Goal: Task Accomplishment & Management: Complete application form

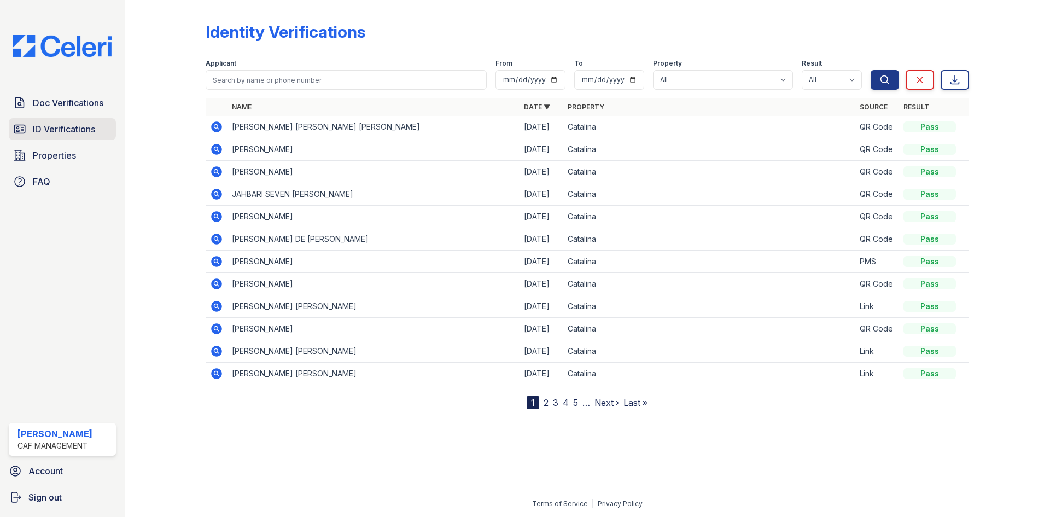
click at [62, 127] on span "ID Verifications" at bounding box center [64, 128] width 62 height 13
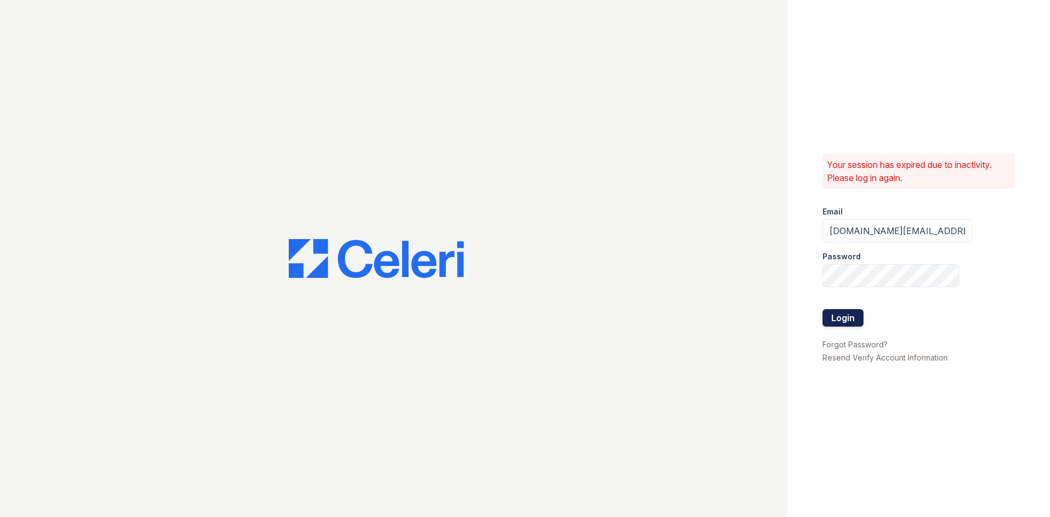
click at [838, 313] on button "Login" at bounding box center [842, 317] width 41 height 17
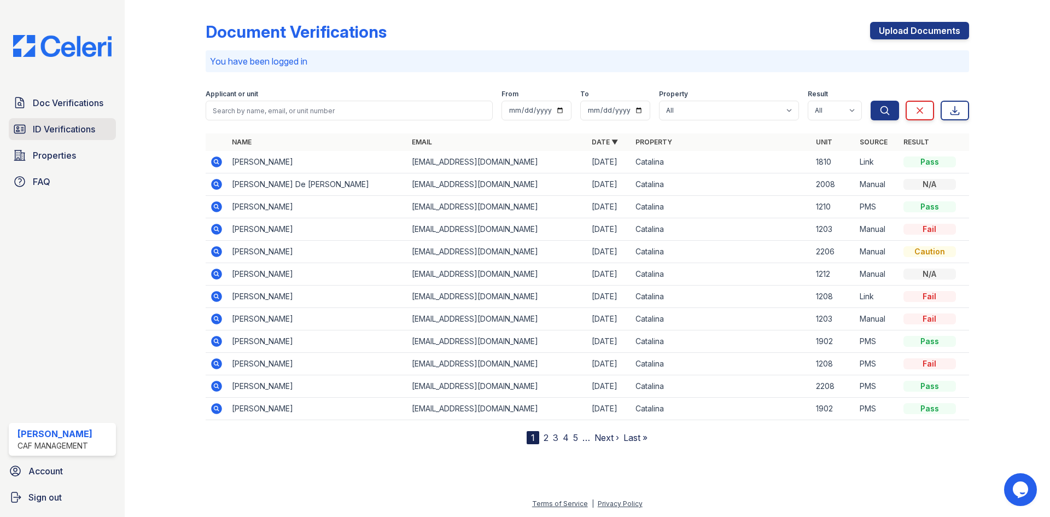
click at [53, 129] on span "ID Verifications" at bounding box center [64, 128] width 62 height 13
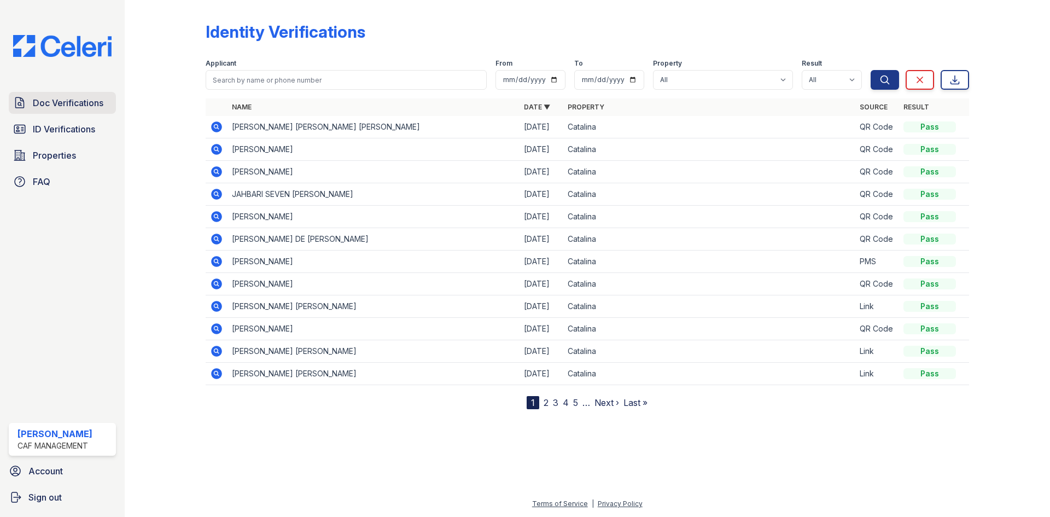
click at [92, 102] on span "Doc Verifications" at bounding box center [68, 102] width 71 height 13
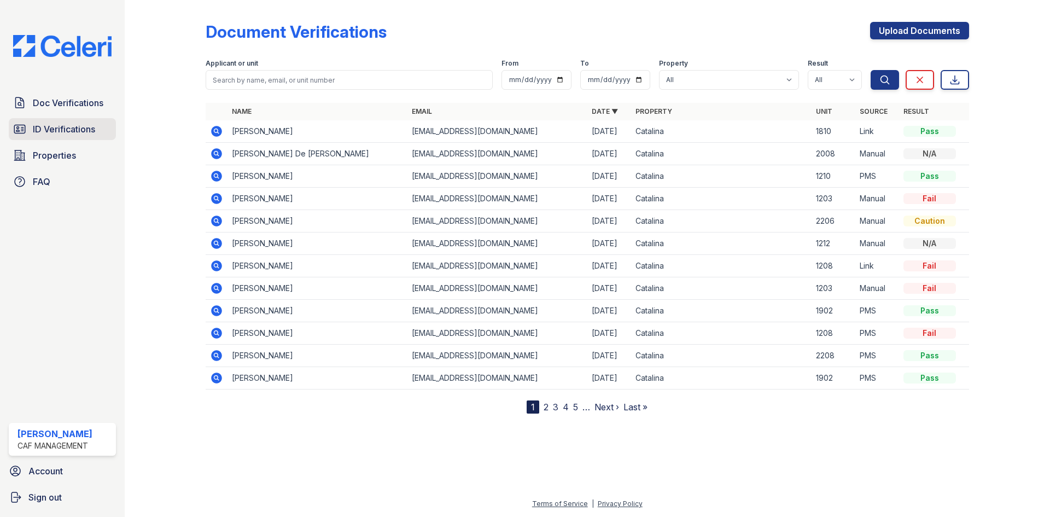
click at [83, 124] on span "ID Verifications" at bounding box center [64, 128] width 62 height 13
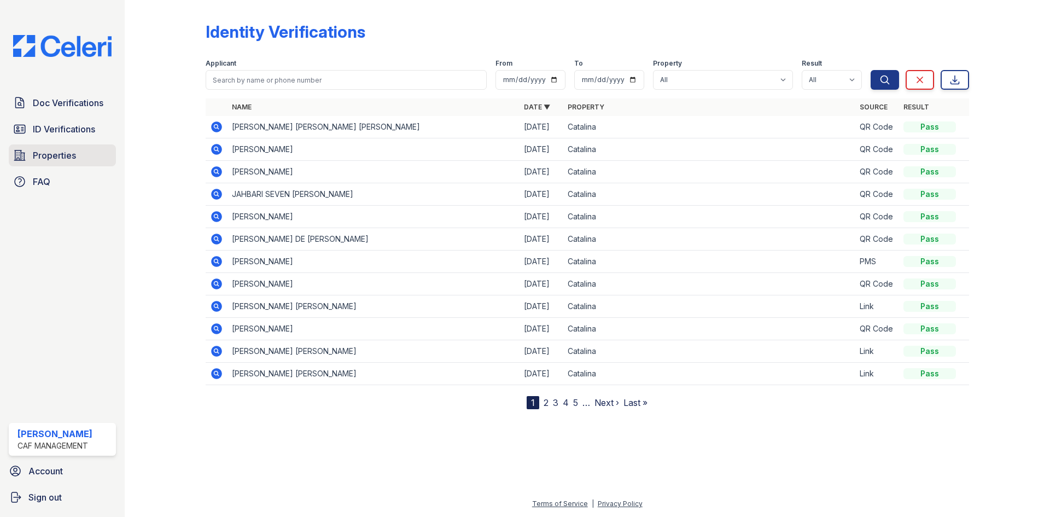
click at [67, 156] on span "Properties" at bounding box center [54, 155] width 43 height 13
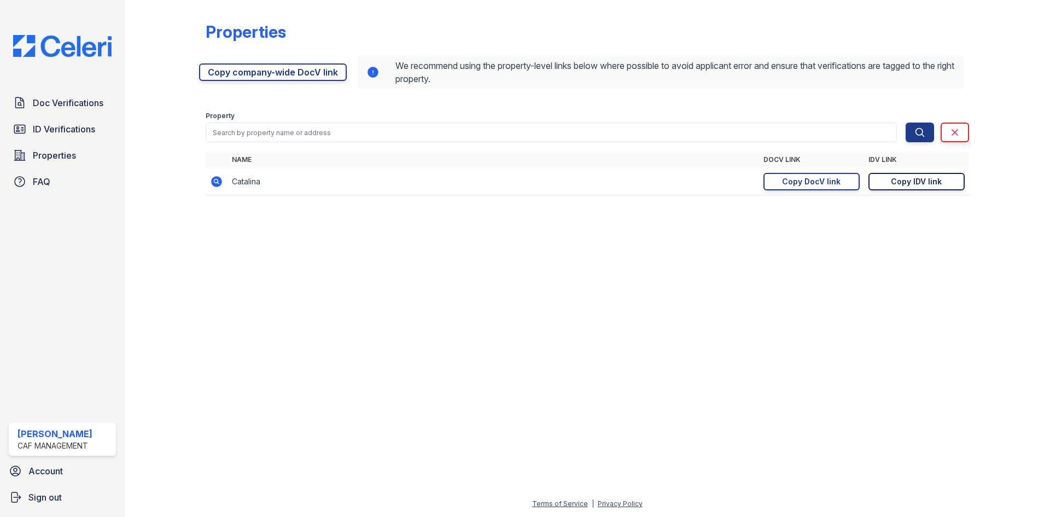
click at [927, 178] on div "Copy IDV link" at bounding box center [916, 181] width 51 height 11
click at [59, 98] on span "Doc Verifications" at bounding box center [68, 102] width 71 height 13
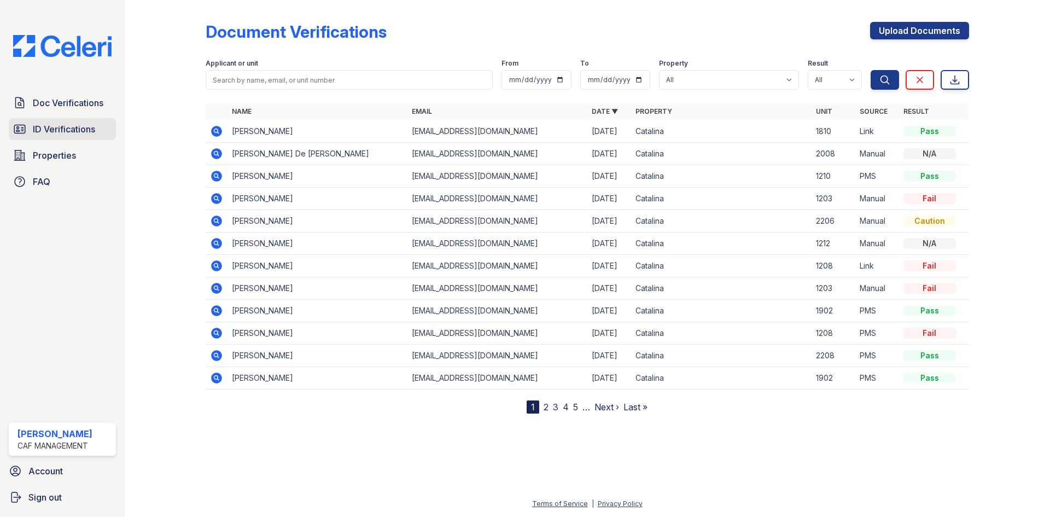
click at [81, 125] on span "ID Verifications" at bounding box center [64, 128] width 62 height 13
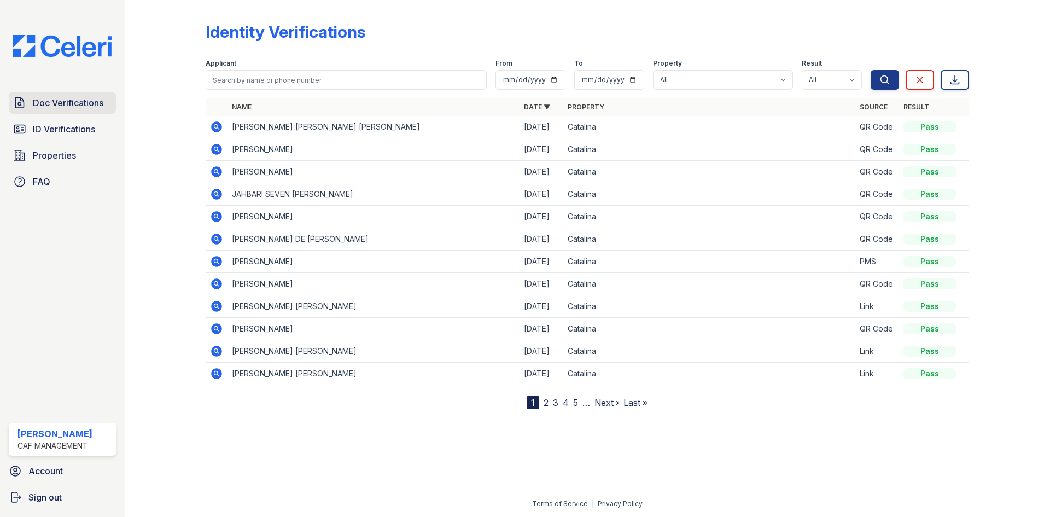
click at [77, 103] on span "Doc Verifications" at bounding box center [68, 102] width 71 height 13
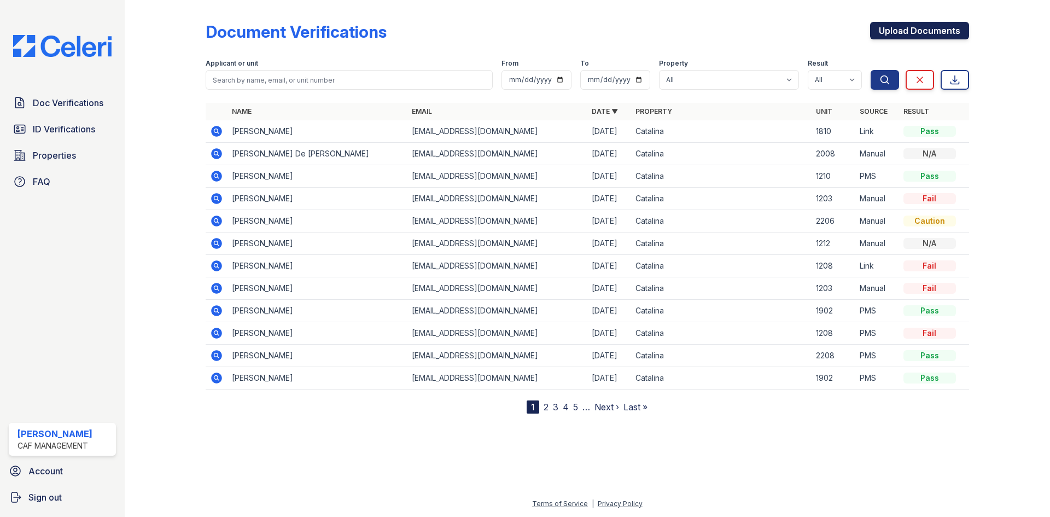
click at [906, 29] on link "Upload Documents" at bounding box center [919, 30] width 99 height 17
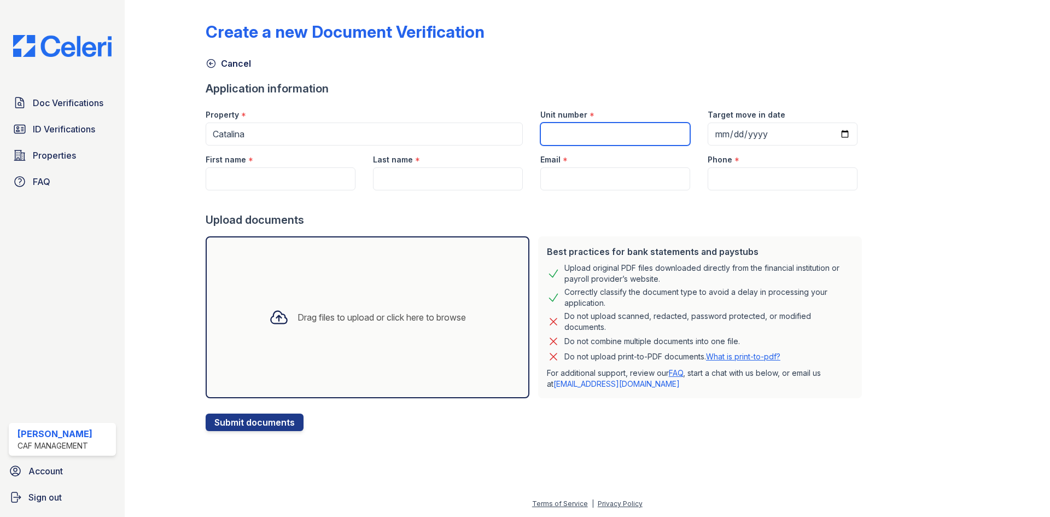
click at [565, 130] on input "Unit number" at bounding box center [615, 133] width 150 height 23
type input "1810"
click at [765, 137] on input "Target move in date" at bounding box center [783, 133] width 150 height 23
type input "2025-10-07"
click at [291, 175] on input "First name" at bounding box center [281, 178] width 150 height 23
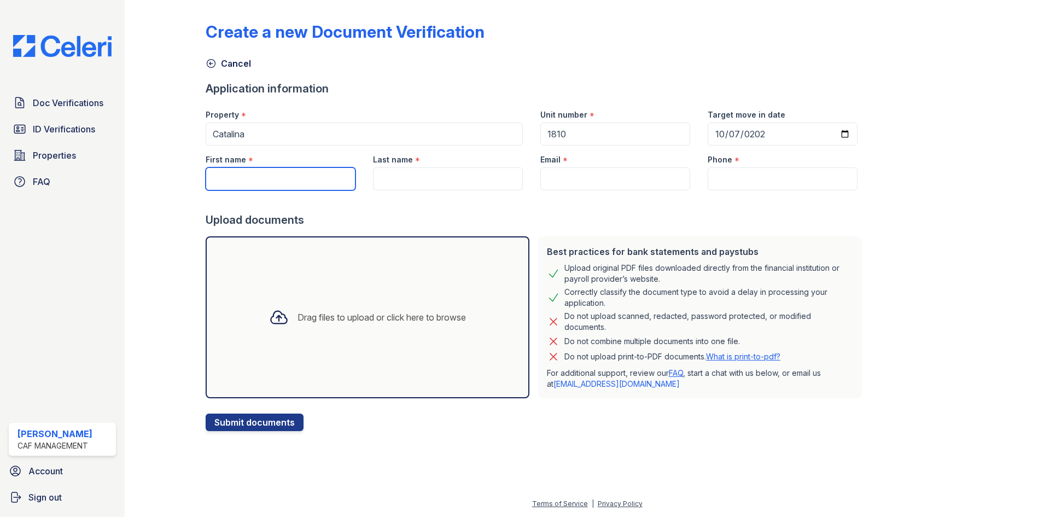
type input "Servando"
click at [426, 176] on input "Last name" at bounding box center [448, 178] width 150 height 23
type input "Aguilar"
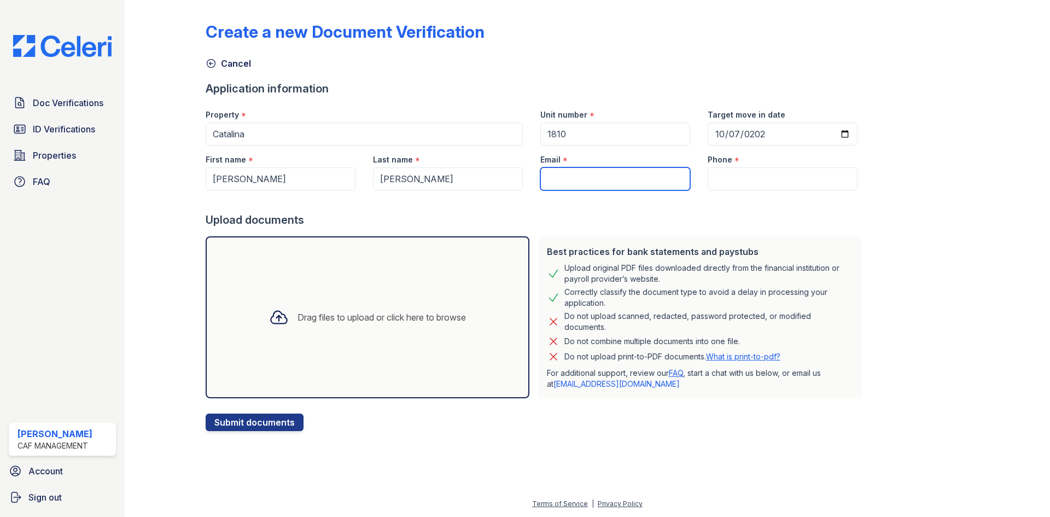
click at [573, 172] on input "Email" at bounding box center [615, 178] width 150 height 23
type input "[EMAIL_ADDRESS][DOMAIN_NAME]"
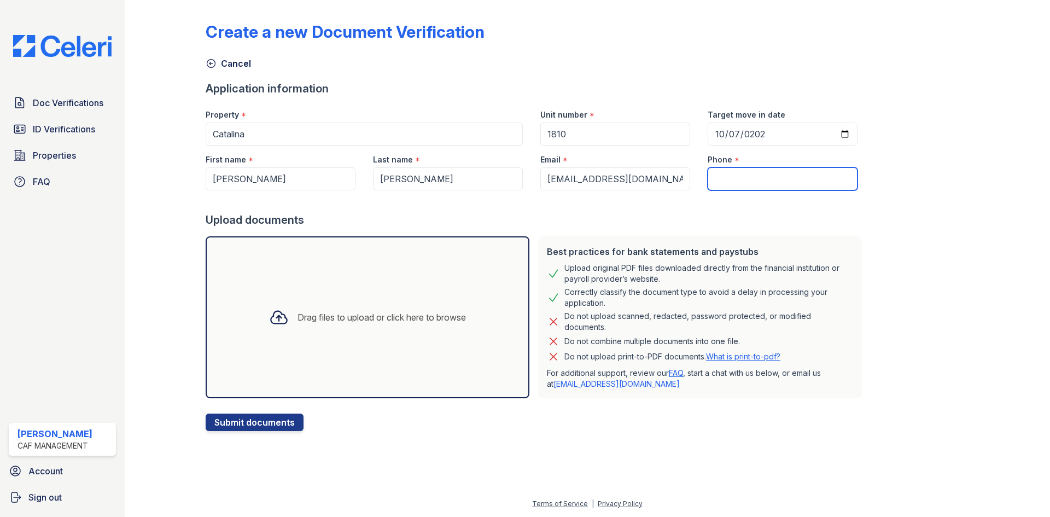
click at [733, 183] on input "Phone" at bounding box center [783, 178] width 150 height 23
type input "6822476902"
click at [342, 319] on div "Drag files to upload or click here to browse" at bounding box center [381, 317] width 168 height 13
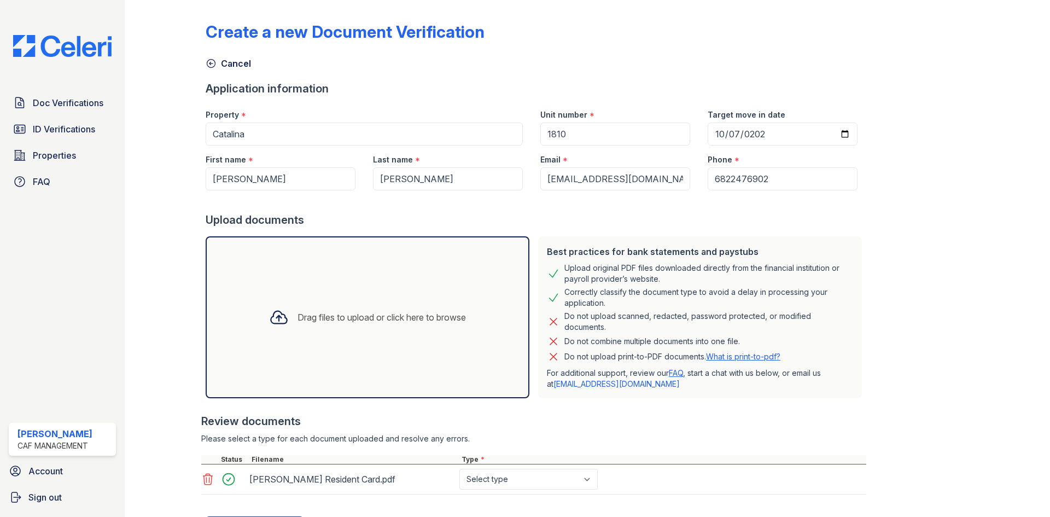
click at [348, 309] on div "Drag files to upload or click here to browse" at bounding box center [367, 317] width 214 height 37
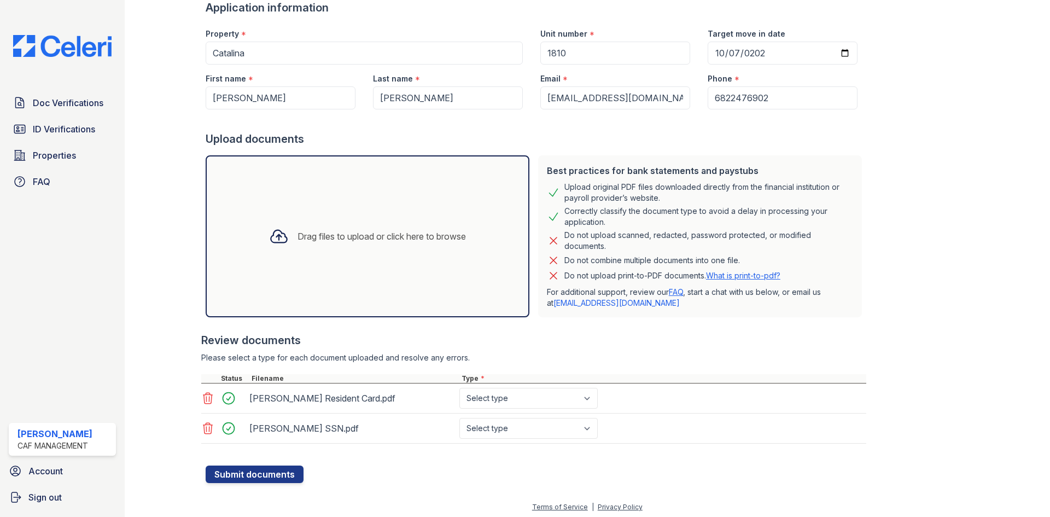
scroll to position [84, 0]
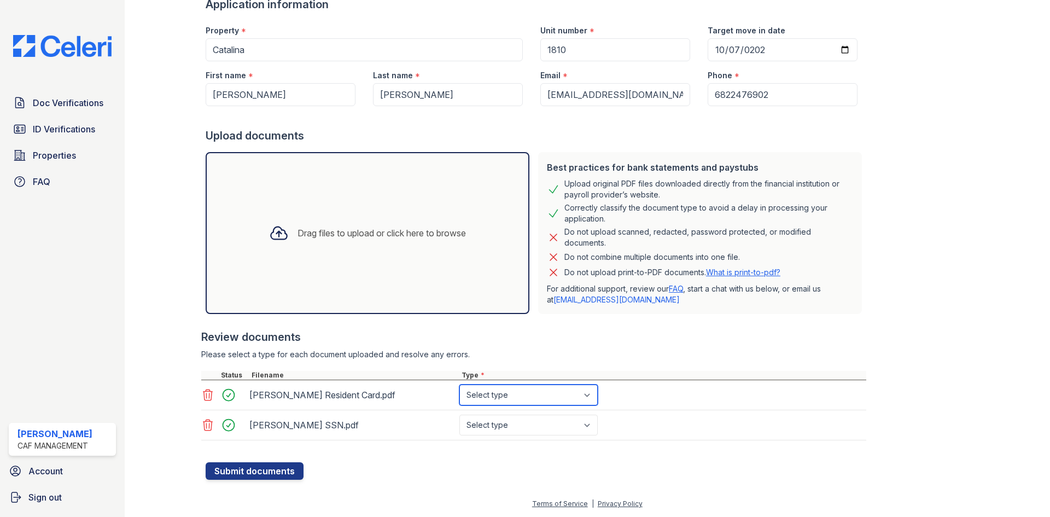
click at [585, 396] on select "Select type Paystub Bank Statement Offer Letter Tax Documents Benefit Award Let…" at bounding box center [528, 394] width 138 height 21
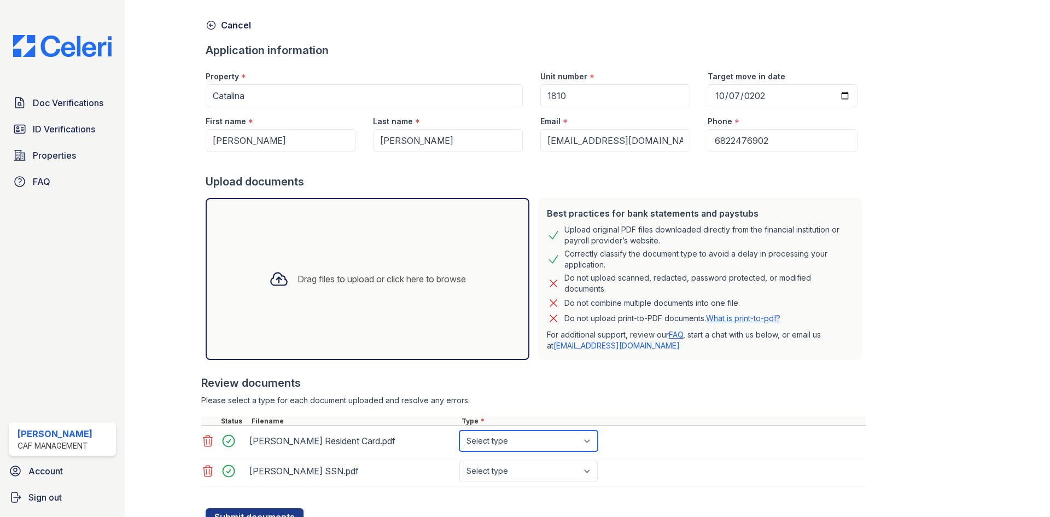
scroll to position [0, 0]
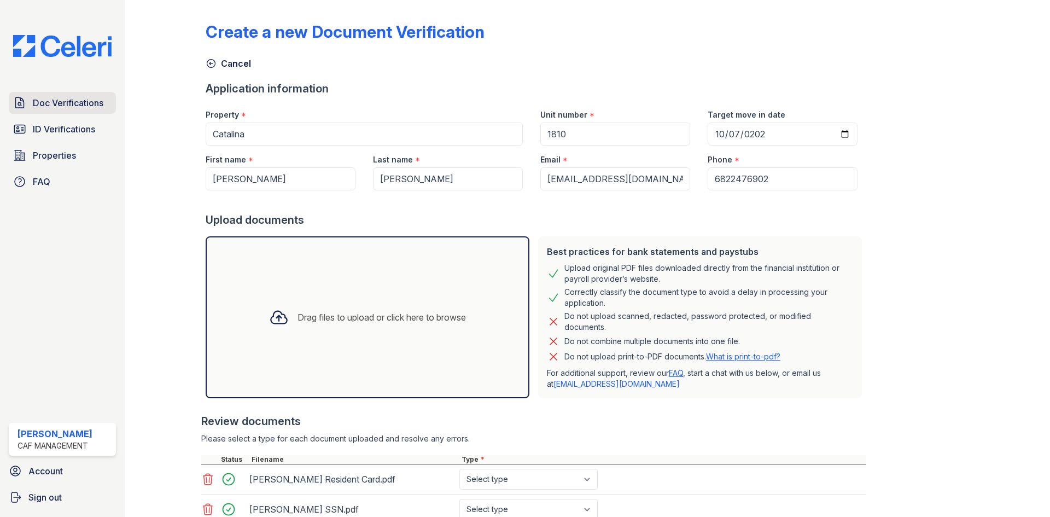
click at [74, 101] on span "Doc Verifications" at bounding box center [68, 102] width 71 height 13
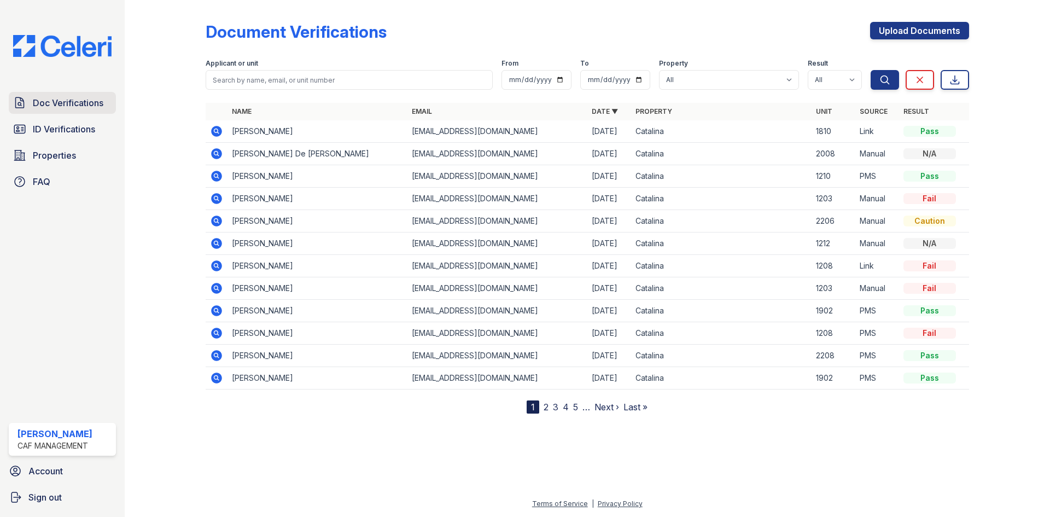
click at [91, 110] on link "Doc Verifications" at bounding box center [62, 103] width 107 height 22
click at [84, 105] on span "Doc Verifications" at bounding box center [68, 102] width 71 height 13
click at [217, 242] on icon at bounding box center [215, 242] width 3 height 3
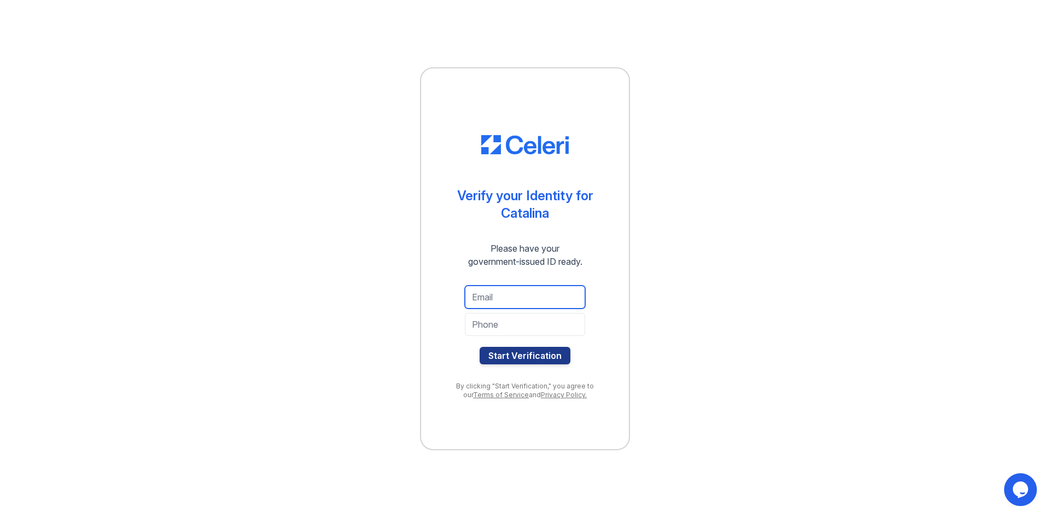
click at [529, 299] on input "email" at bounding box center [525, 296] width 120 height 23
type input "servandoaguilar@icloud.com"
click at [515, 326] on input "tel" at bounding box center [525, 324] width 120 height 23
type input "3822476902"
click at [509, 353] on button "Start Verification" at bounding box center [525, 355] width 91 height 17
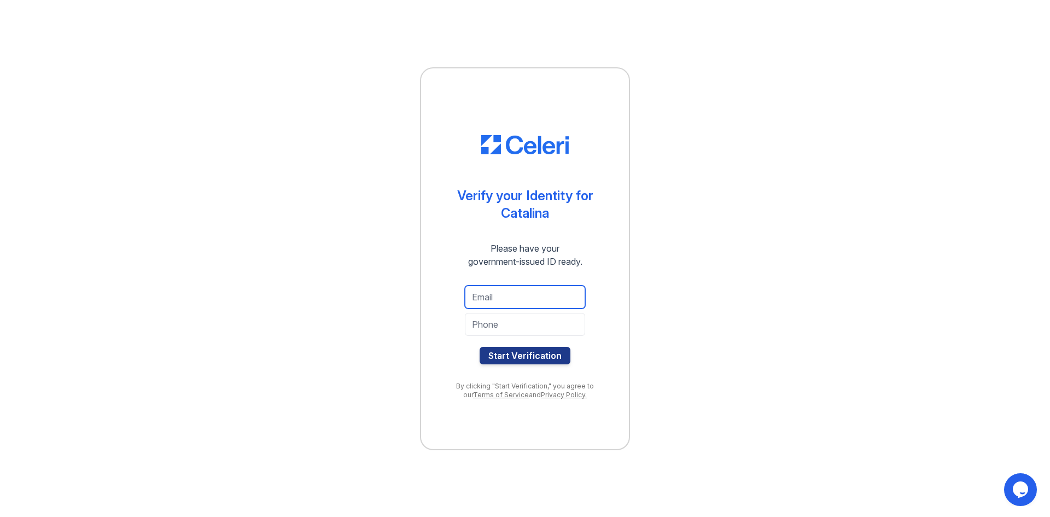
click at [524, 296] on input "email" at bounding box center [525, 296] width 120 height 23
type input "servandoaguilar@icloud.com"
click at [516, 326] on input "tel" at bounding box center [525, 324] width 120 height 23
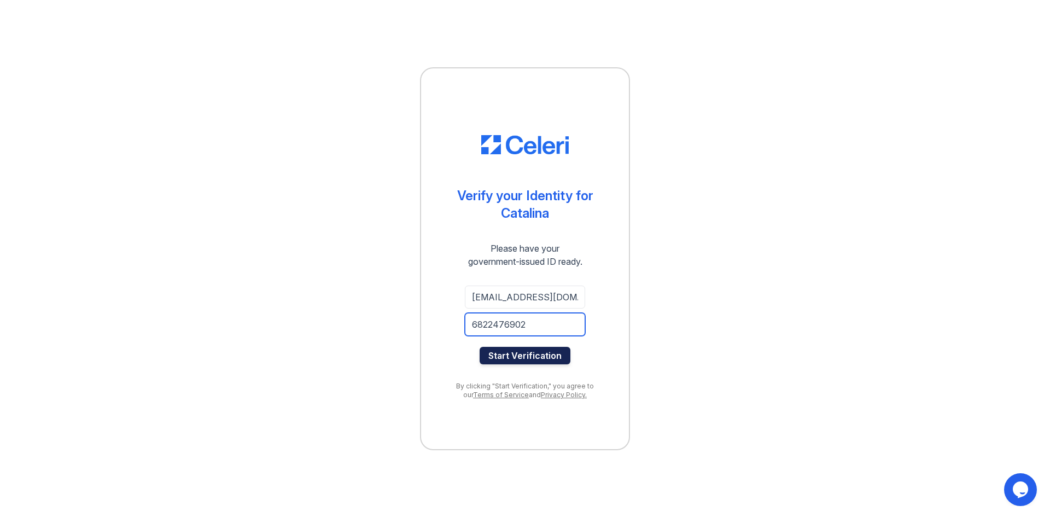
type input "6822476902"
click at [529, 359] on button "Start Verification" at bounding box center [525, 355] width 91 height 17
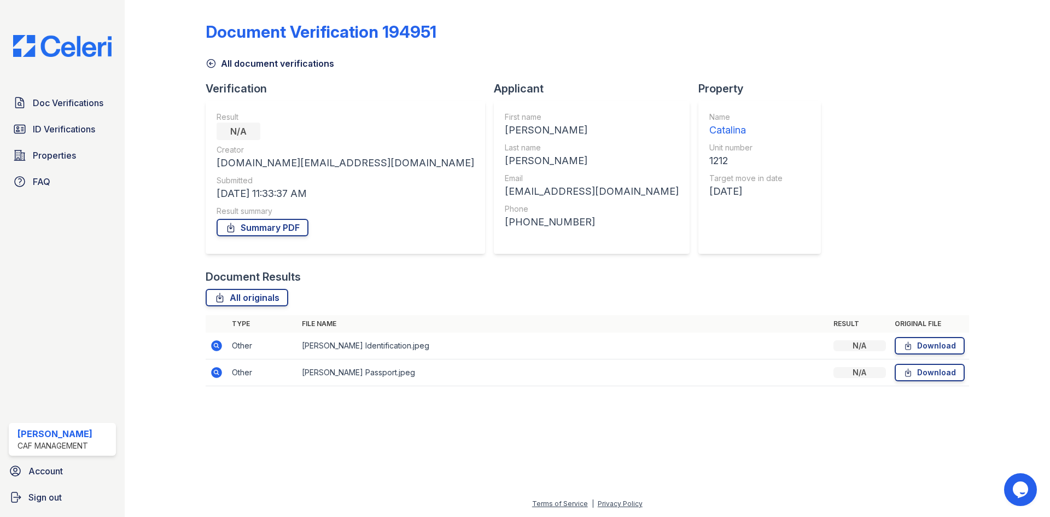
click at [213, 343] on icon at bounding box center [216, 345] width 11 height 11
click at [58, 106] on span "Doc Verifications" at bounding box center [68, 102] width 71 height 13
